Goal: Entertainment & Leisure: Consume media (video, audio)

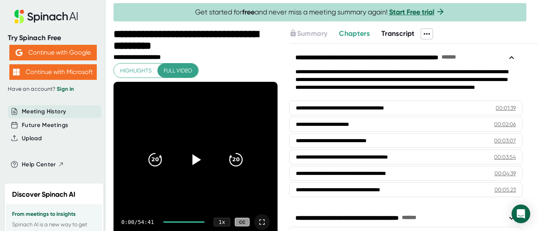
click at [263, 220] on icon at bounding box center [261, 221] width 9 height 9
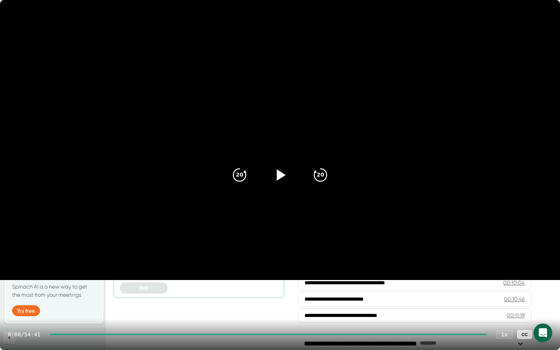
click at [280, 172] on icon at bounding box center [279, 174] width 19 height 19
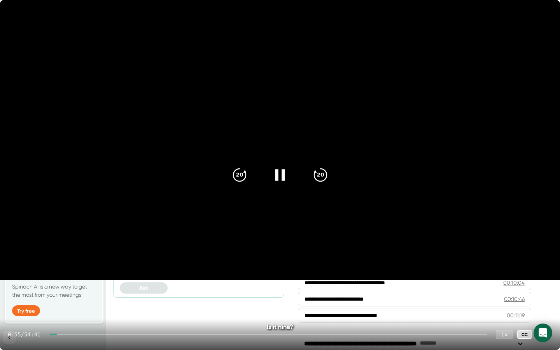
click at [503, 230] on div "1 x" at bounding box center [504, 334] width 17 height 9
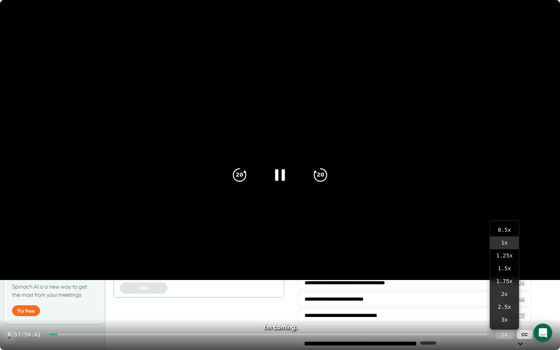
click at [503, 230] on div "1 x" at bounding box center [504, 334] width 17 height 9
click at [83, 230] on div at bounding box center [70, 335] width 41 height 2
click at [86, 230] on div at bounding box center [268, 335] width 437 height 2
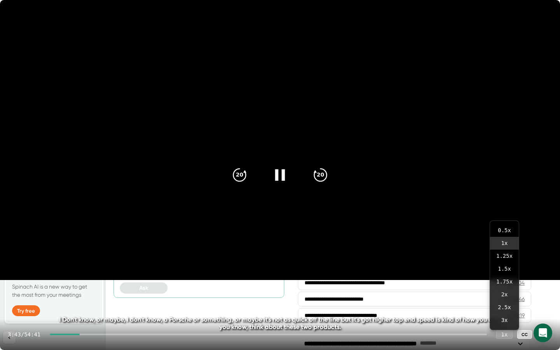
click at [88, 230] on div at bounding box center [268, 335] width 437 height 2
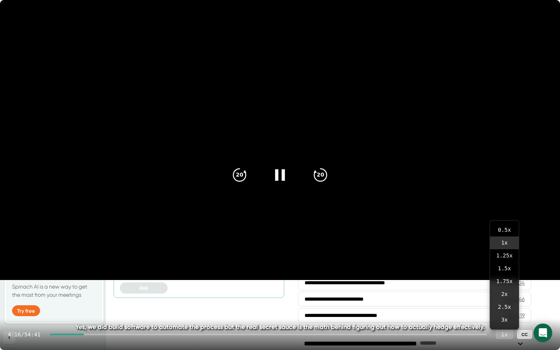
click at [505, 230] on div "1 x" at bounding box center [504, 334] width 17 height 9
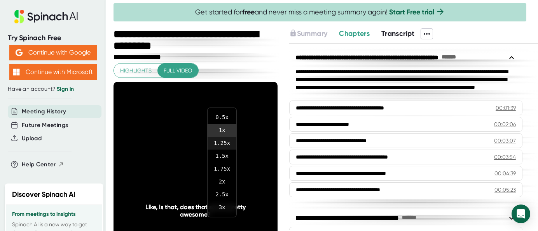
click at [226, 141] on li "1.25 x" at bounding box center [222, 142] width 29 height 13
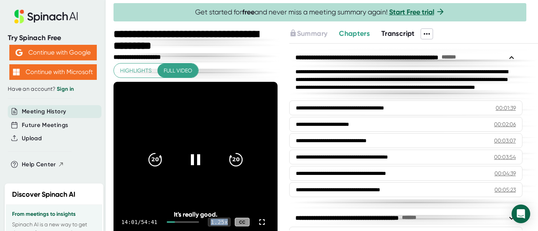
click at [221, 221] on div "1.25 x" at bounding box center [219, 221] width 23 height 9
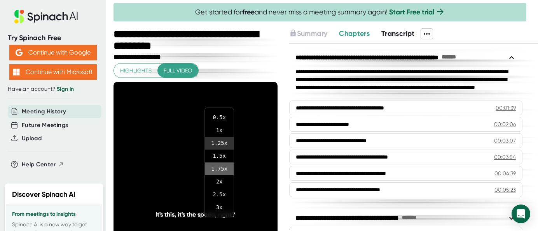
click at [219, 168] on li "1.75 x" at bounding box center [219, 168] width 29 height 13
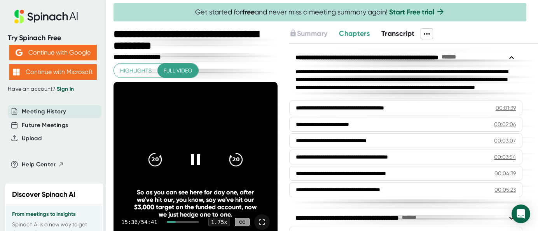
click at [262, 218] on icon at bounding box center [261, 221] width 9 height 9
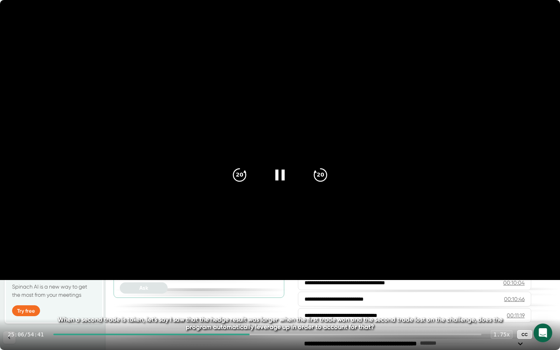
click at [230, 335] on div "25:06 / 54:41 1.75 x CC" at bounding box center [280, 334] width 560 height 31
click at [231, 334] on div at bounding box center [151, 335] width 197 height 2
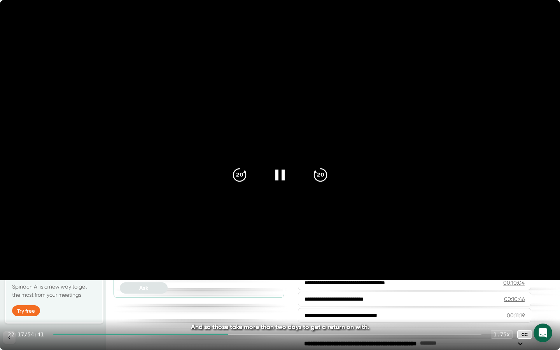
click at [228, 334] on div at bounding box center [140, 335] width 175 height 2
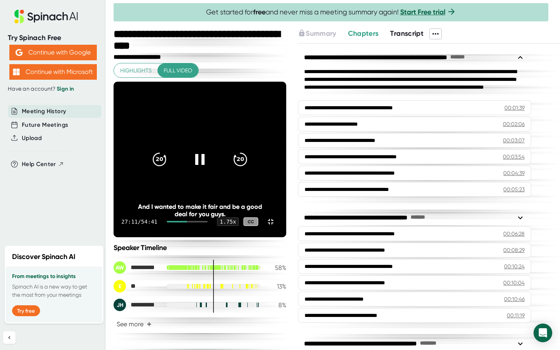
click at [187, 222] on div at bounding box center [177, 222] width 20 height 2
click at [189, 222] on div at bounding box center [178, 222] width 22 height 2
click at [208, 222] on div at bounding box center [187, 222] width 41 height 2
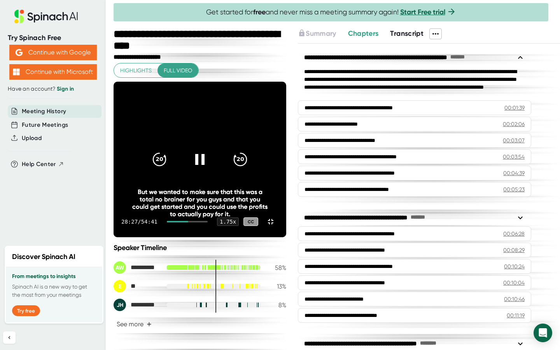
click at [208, 222] on div at bounding box center [187, 222] width 41 height 2
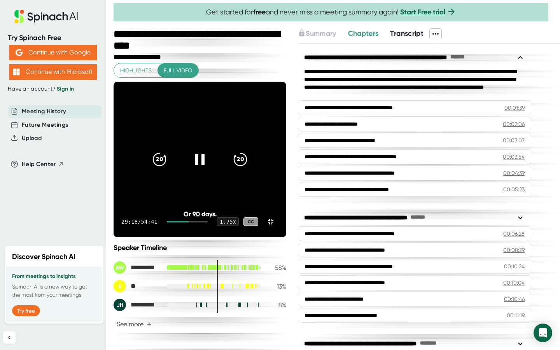
click at [286, 237] on video at bounding box center [200, 159] width 173 height 155
click at [210, 169] on icon at bounding box center [199, 159] width 19 height 19
click at [204, 165] on icon at bounding box center [200, 159] width 10 height 11
click at [210, 169] on icon at bounding box center [199, 159] width 19 height 19
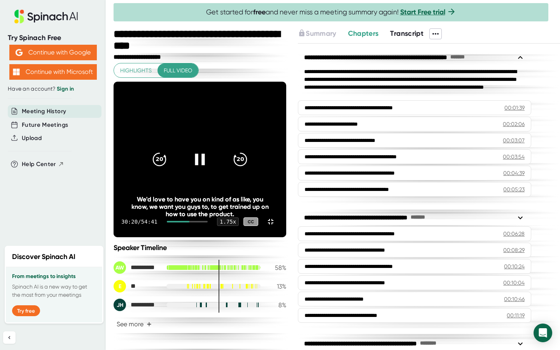
click at [189, 222] on div at bounding box center [178, 222] width 23 height 2
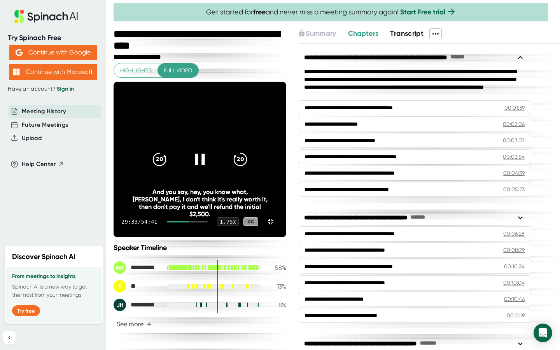
click at [204, 165] on icon at bounding box center [200, 159] width 10 height 11
click at [286, 237] on video at bounding box center [200, 159] width 173 height 155
click at [206, 165] on icon at bounding box center [201, 159] width 9 height 11
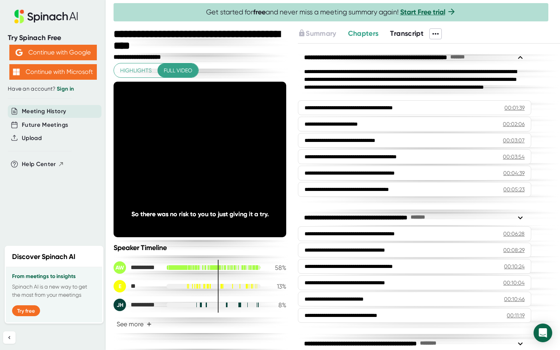
click at [286, 237] on video at bounding box center [200, 159] width 173 height 155
click at [206, 165] on icon at bounding box center [201, 159] width 9 height 11
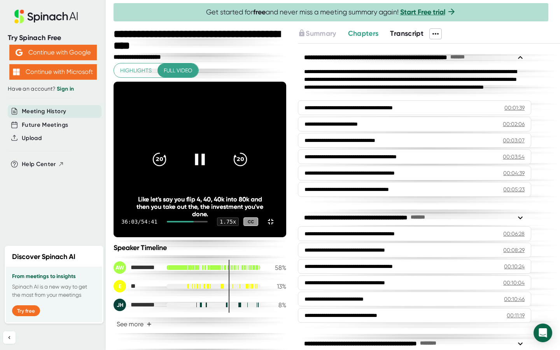
click at [194, 222] on div at bounding box center [180, 222] width 27 height 2
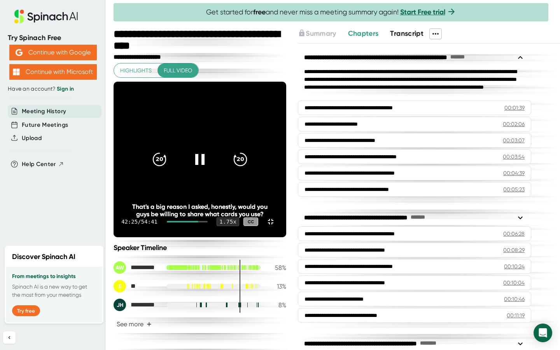
click at [239, 226] on div "1.75 x" at bounding box center [228, 221] width 23 height 9
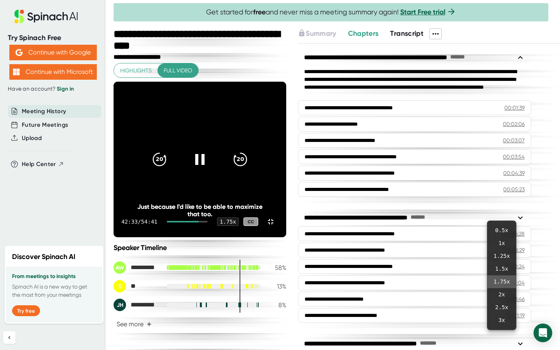
click at [286, 237] on div "42:33 / 54:41 1.75 x CC" at bounding box center [200, 221] width 173 height 31
click at [208, 222] on div at bounding box center [187, 222] width 41 height 2
click at [200, 222] on div at bounding box center [183, 222] width 33 height 2
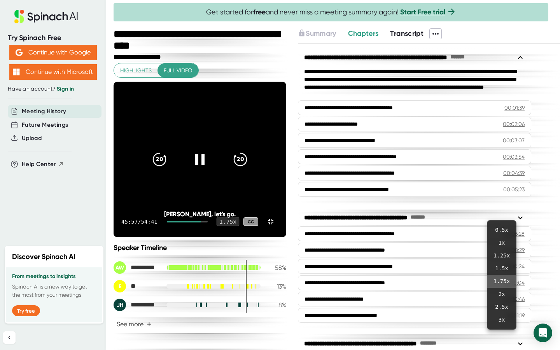
click at [239, 226] on div "1.75 x" at bounding box center [228, 221] width 23 height 9
click at [275, 226] on icon at bounding box center [270, 221] width 9 height 9
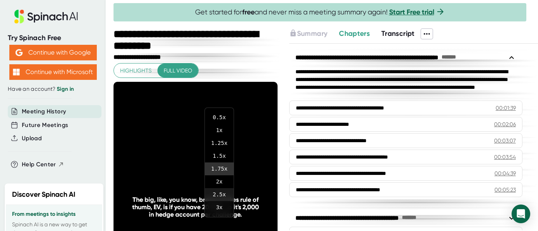
click at [219, 193] on li "2.5 x" at bounding box center [219, 194] width 29 height 13
